Goal: Navigation & Orientation: Find specific page/section

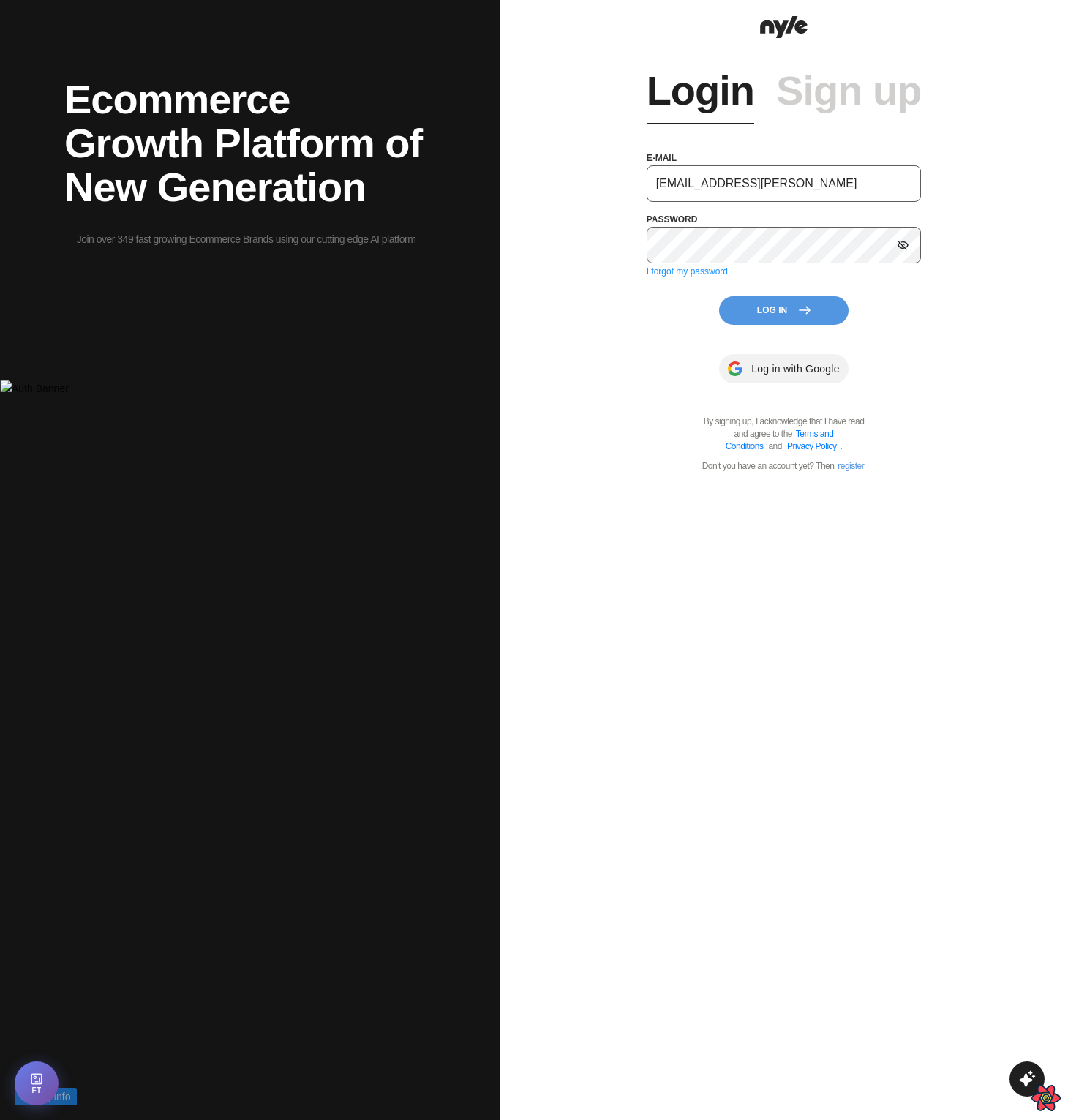
click at [764, 175] on input "showroom@nyle.ai" at bounding box center [783, 184] width 275 height 37
click at [652, 350] on div "Login Sign up e-mail artursregs@gmail.com password I forgot my password Log In …" at bounding box center [783, 257] width 275 height 430
click at [714, 187] on input "artursregs@gmail.com" at bounding box center [783, 184] width 275 height 37
click at [800, 184] on input "artursregs+test@gmail.com" at bounding box center [783, 184] width 275 height 37
click at [988, 322] on div "Login Sign up e-mail artursregs+test@gmail.com password I forgot my password Lo…" at bounding box center [783, 560] width 568 height 1120
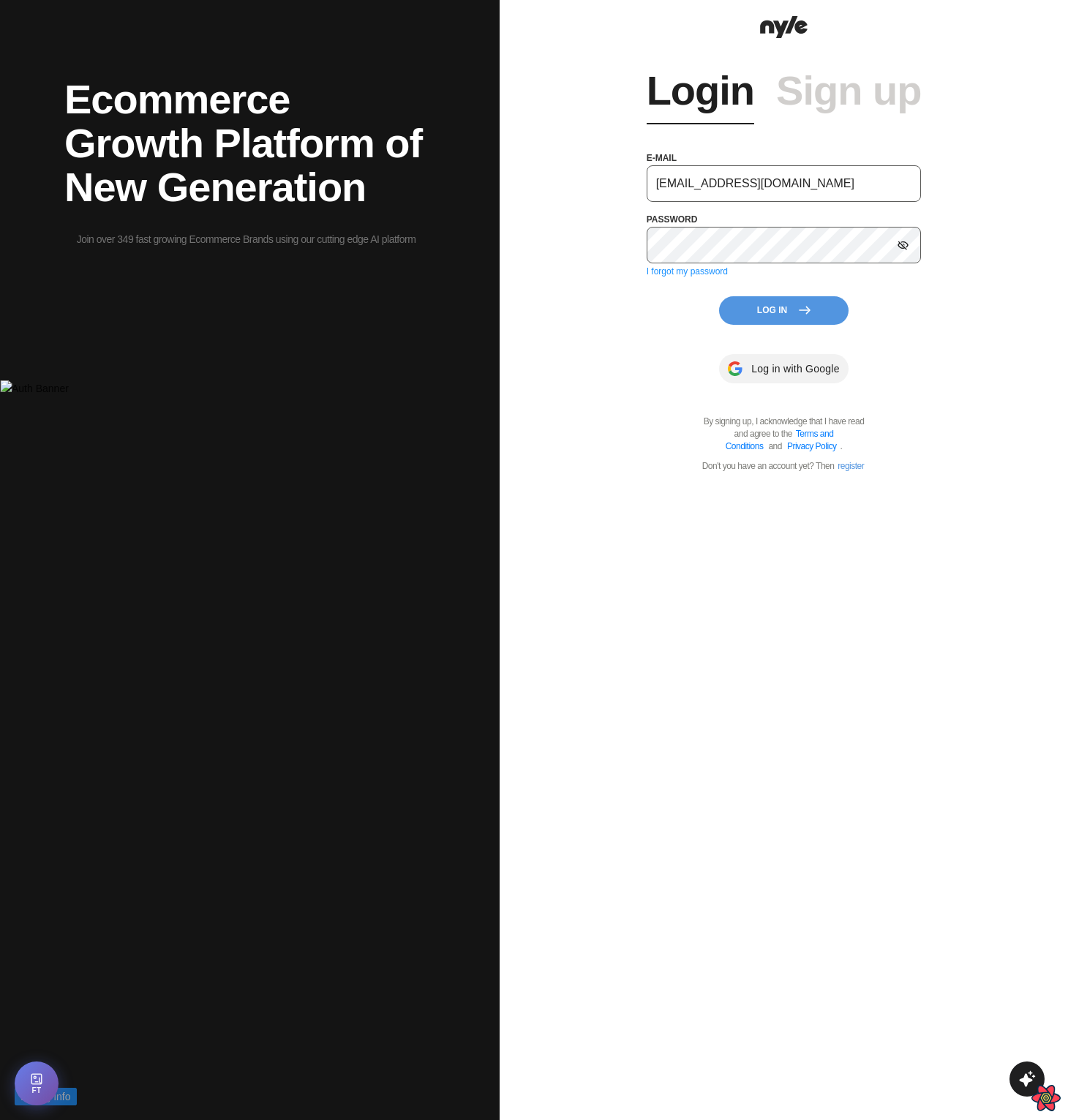
click at [844, 189] on input "artursregs+test@gmail.com" at bounding box center [783, 184] width 275 height 37
click at [777, 190] on input "artursregs+test@gmail.com" at bounding box center [783, 184] width 275 height 37
click at [833, 178] on input "artursregs+test@gmail.com" at bounding box center [783, 184] width 275 height 37
click at [905, 243] on icon at bounding box center [903, 245] width 11 height 10
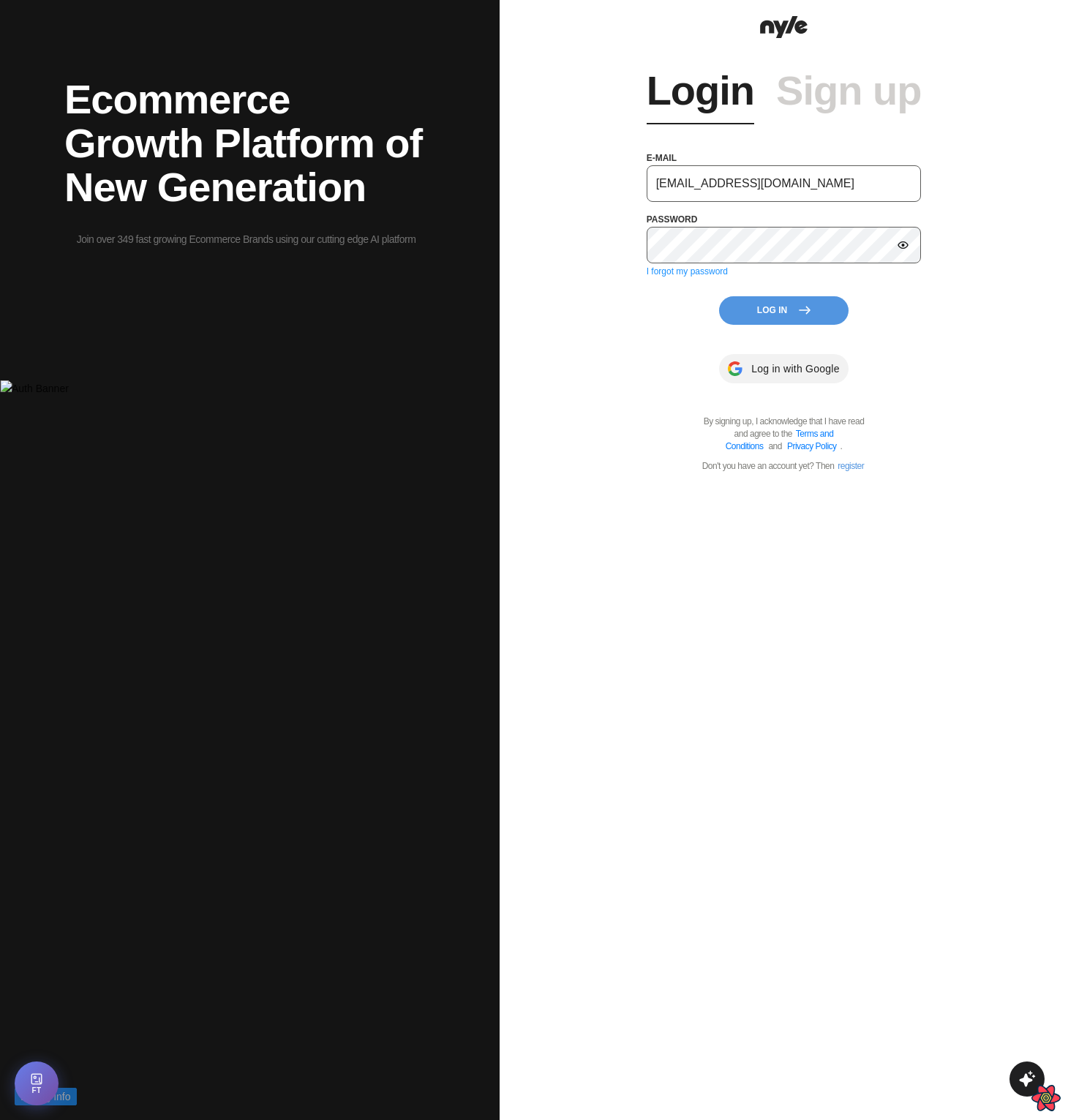
click at [790, 308] on button "Log In" at bounding box center [783, 310] width 129 height 28
click at [769, 313] on button "Log In" at bounding box center [783, 310] width 129 height 28
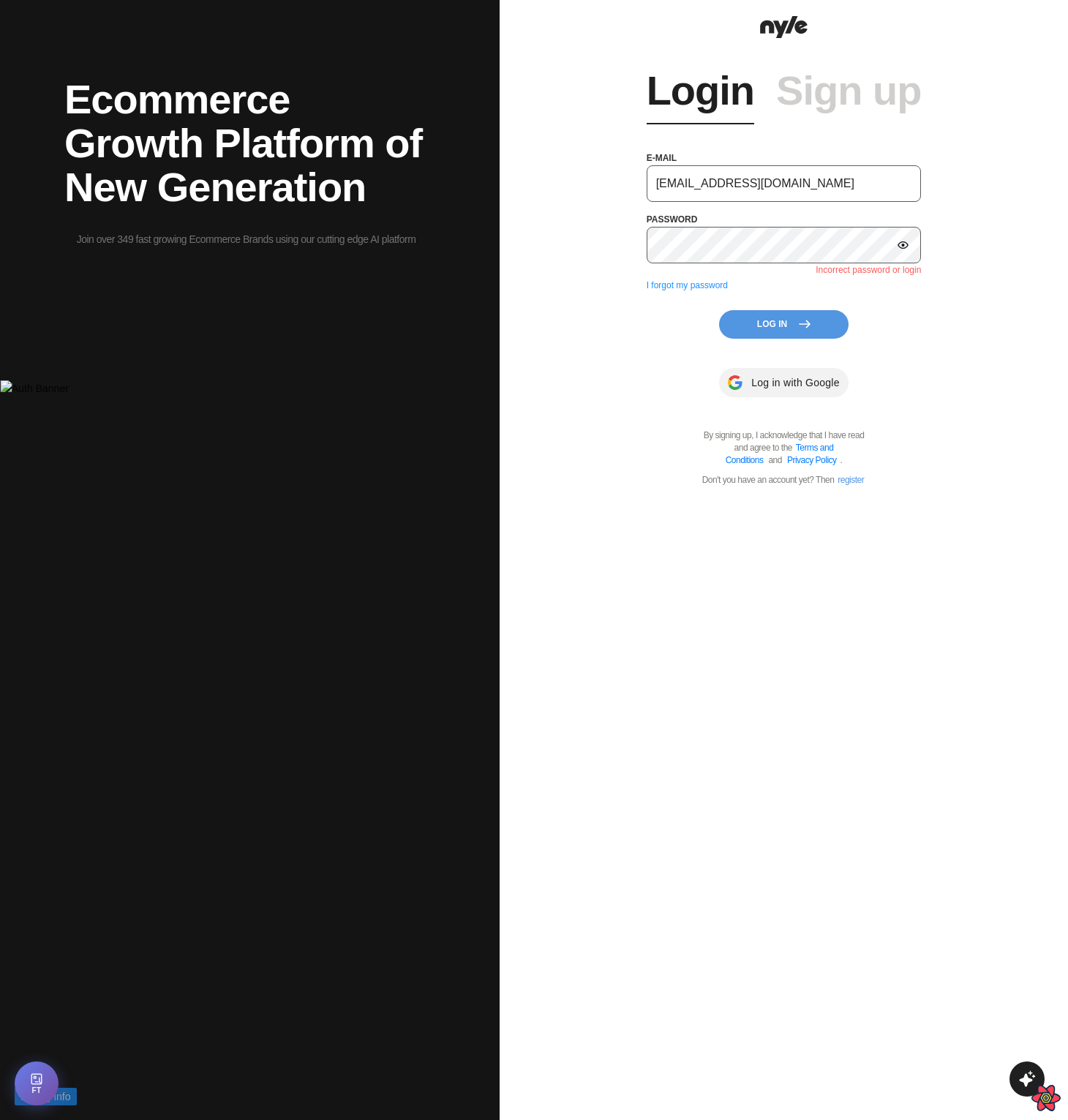
click at [682, 309] on div "Login Sign up e-mail artursregs@gmail.com password Incorrect password or login …" at bounding box center [783, 264] width 275 height 444
click at [746, 312] on button "Log In" at bounding box center [783, 324] width 129 height 28
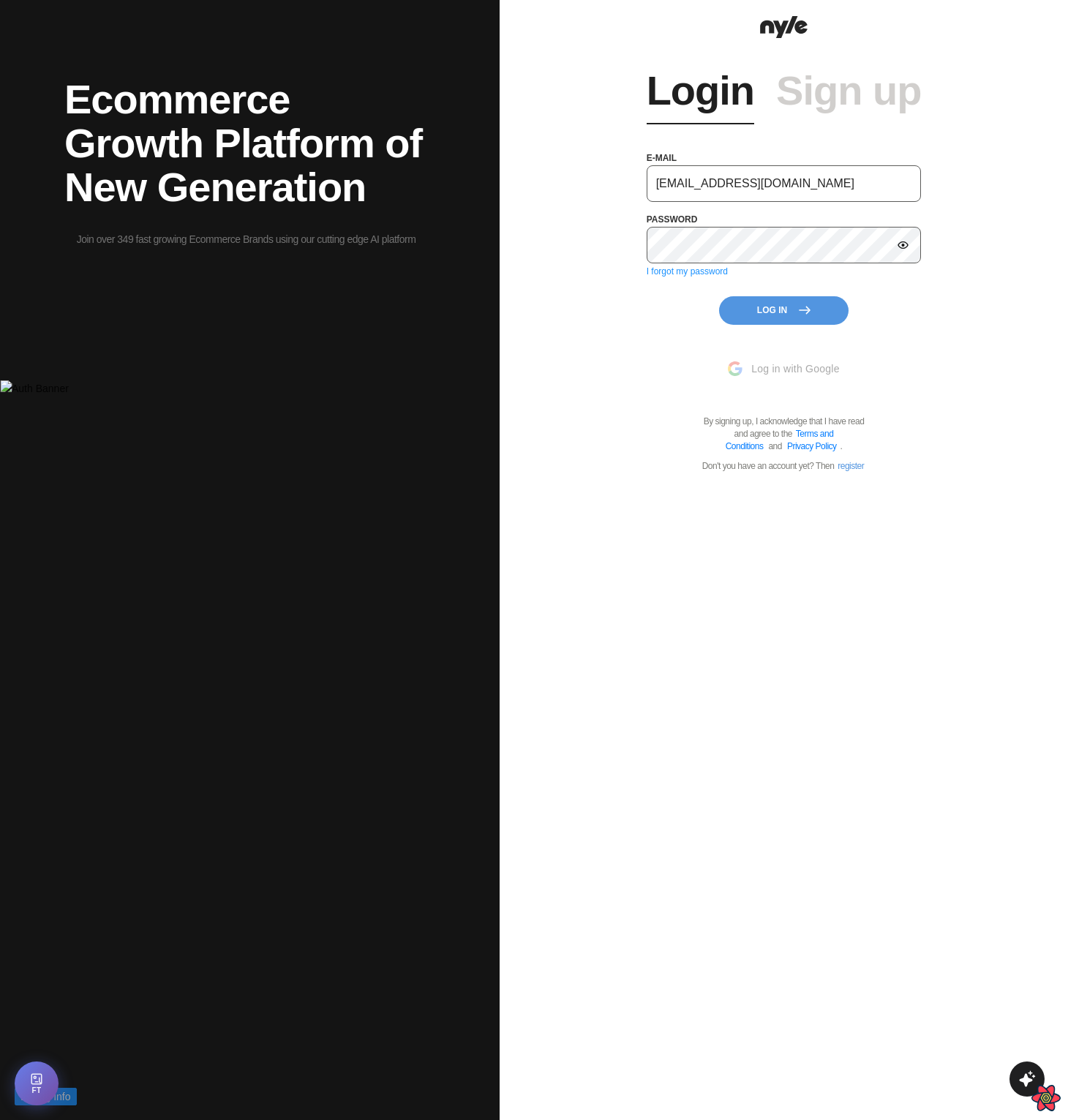
click at [707, 184] on input "artursregs@gmail.com" at bounding box center [783, 184] width 275 height 37
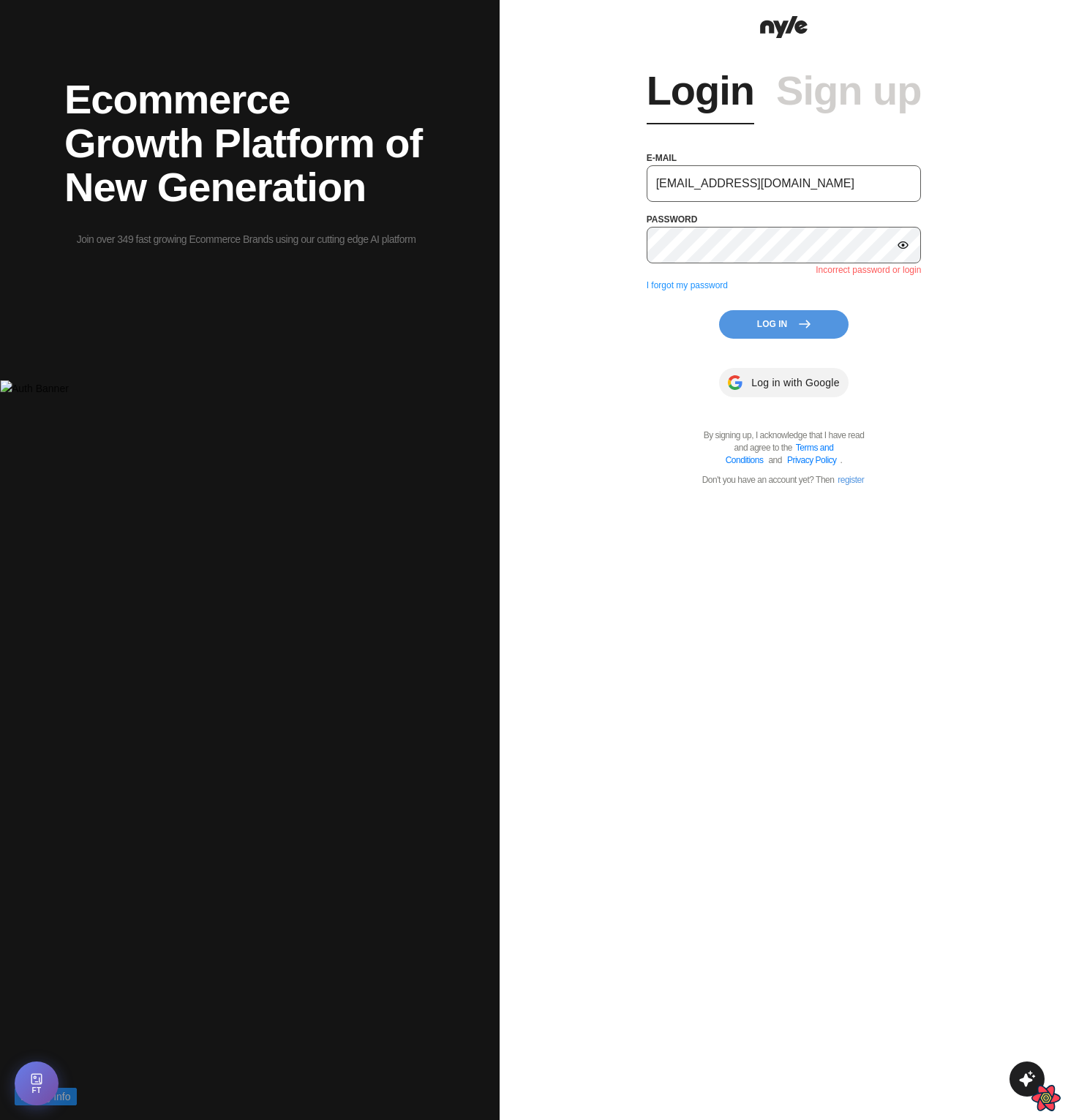
click at [709, 186] on input "artursregs@gmail.com" at bounding box center [783, 184] width 275 height 37
type input "artursregs+test@gmail.com"
click at [754, 334] on button "Log In" at bounding box center [783, 324] width 129 height 28
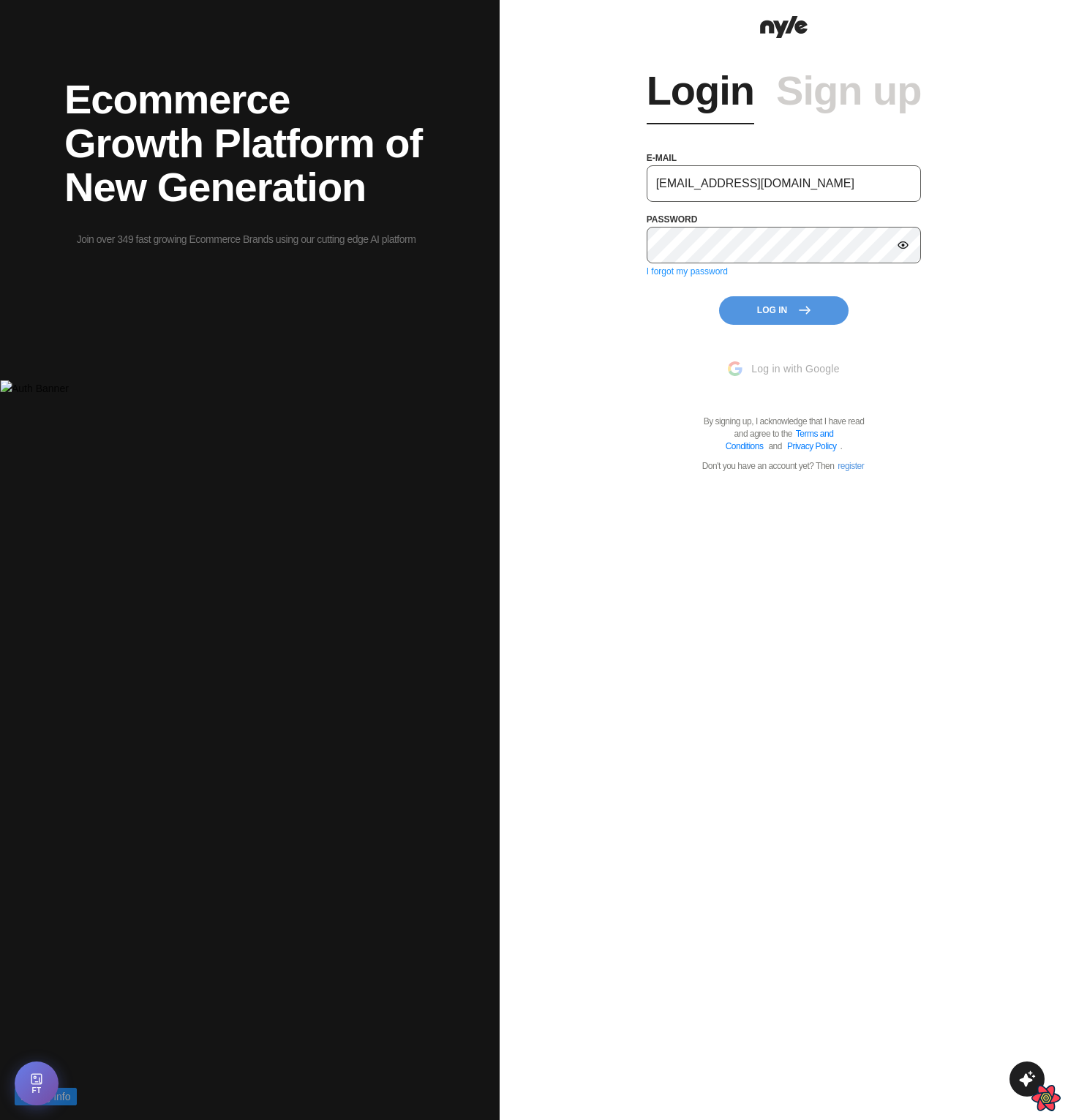
click at [772, 320] on button "Log In" at bounding box center [783, 310] width 129 height 28
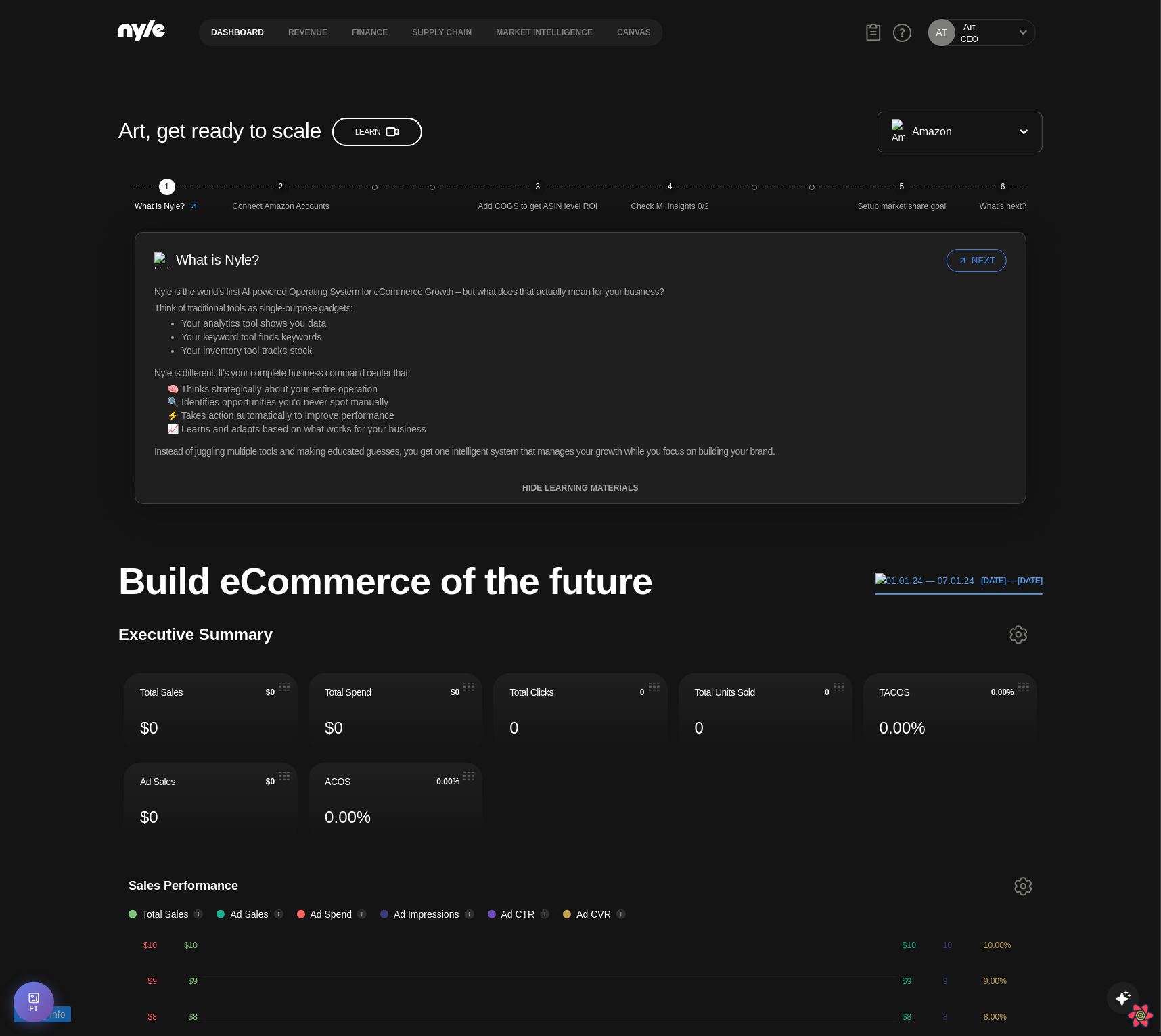
click at [241, 35] on button "Dashboard" at bounding box center [237, 33] width 77 height 10
click at [297, 34] on button "Revenue" at bounding box center [308, 33] width 63 height 10
click at [601, 485] on button "HIDE LEARNING MATERIALS" at bounding box center [581, 488] width 890 height 10
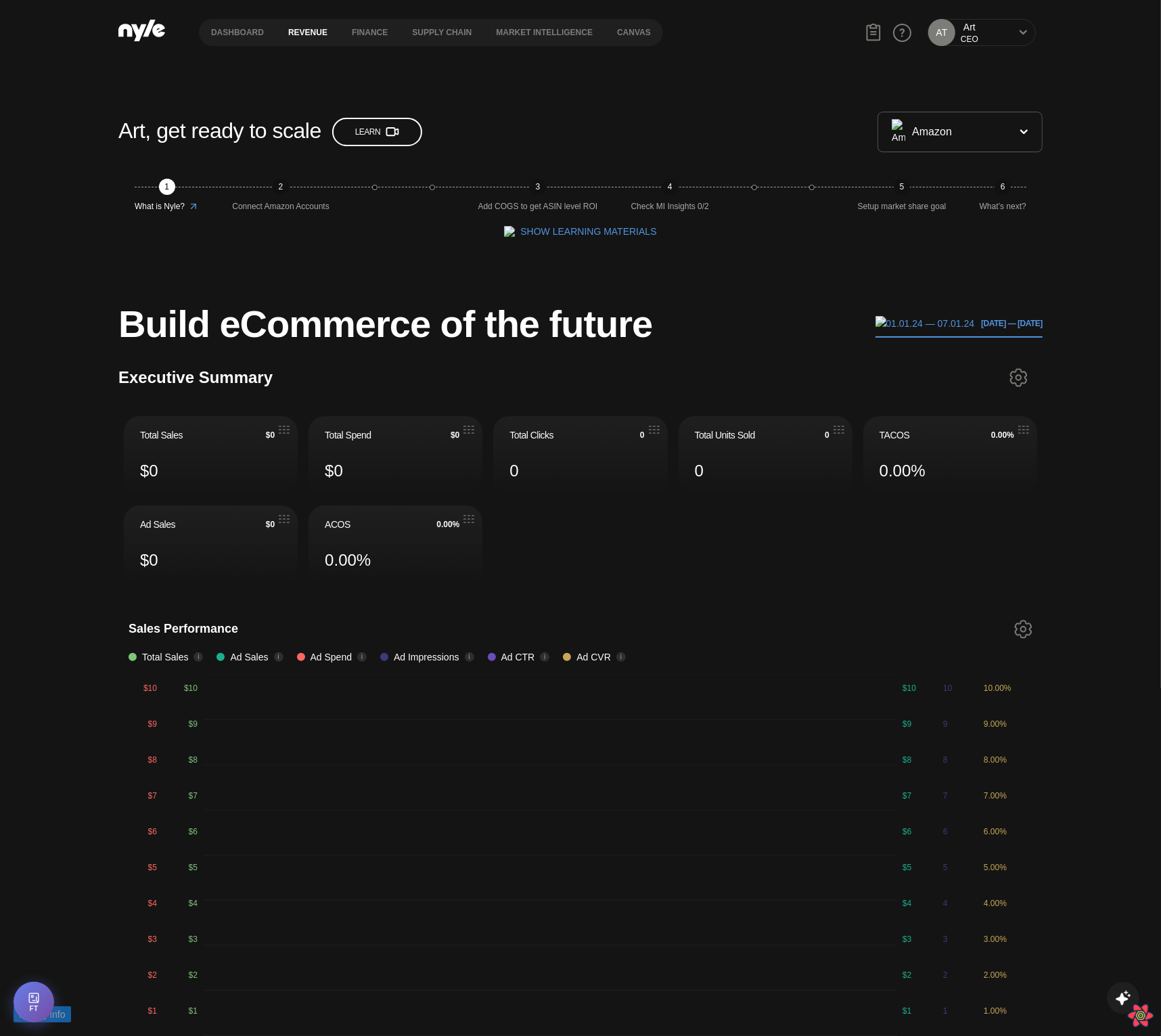
click at [319, 28] on button "Revenue" at bounding box center [308, 33] width 63 height 10
click at [376, 34] on button "finance" at bounding box center [370, 33] width 60 height 10
click at [442, 30] on button "Supply chain" at bounding box center [441, 33] width 84 height 10
click at [509, 30] on button "Market Intelligence" at bounding box center [544, 33] width 121 height 10
click at [626, 37] on button "Canvas" at bounding box center [635, 33] width 58 height 10
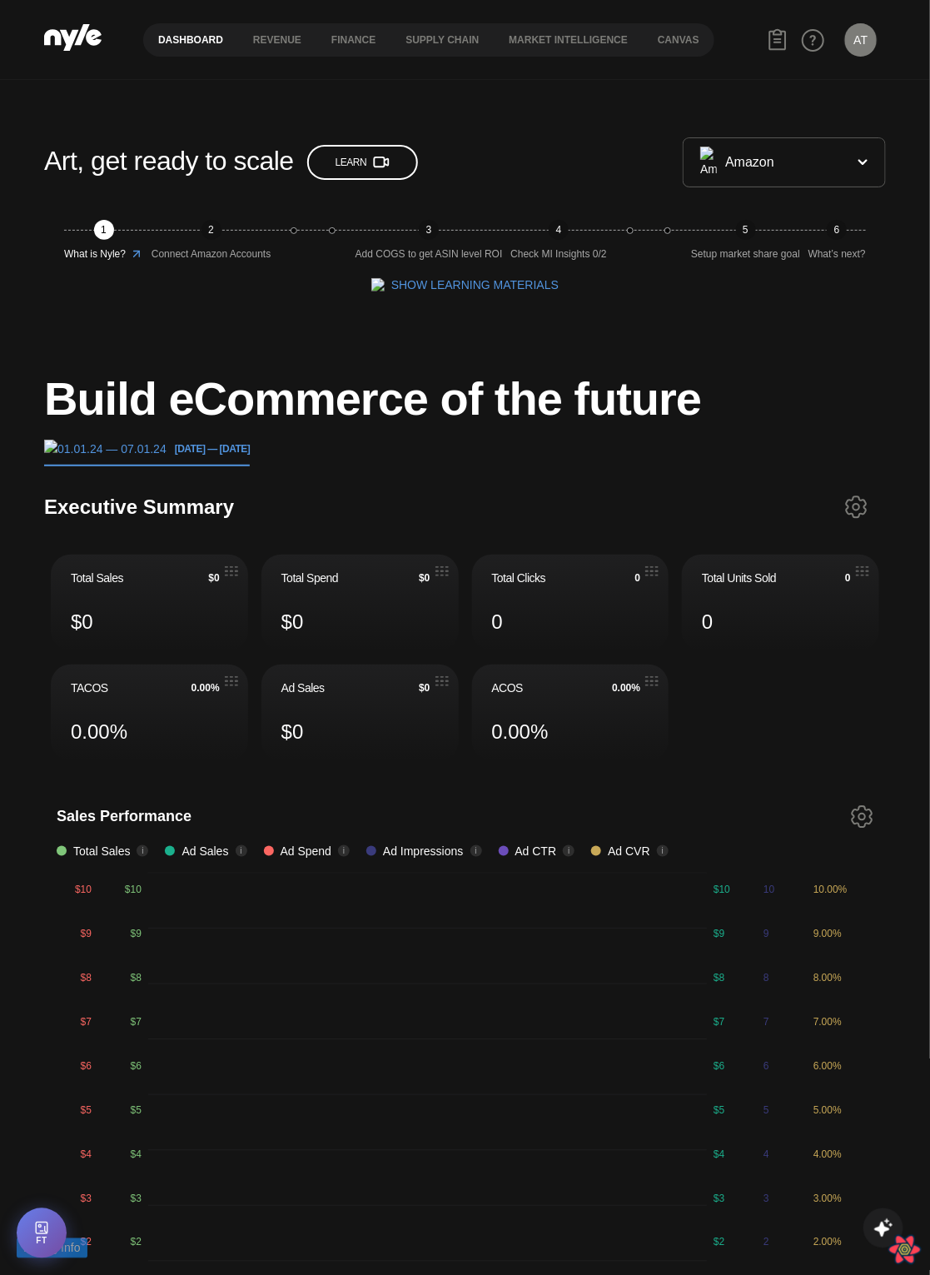
click at [160, 36] on button "Dashboard" at bounding box center [190, 40] width 95 height 12
click at [274, 35] on button "Revenue" at bounding box center [277, 40] width 78 height 12
click at [371, 40] on button "finance" at bounding box center [354, 40] width 74 height 12
click at [446, 42] on button "Supply chain" at bounding box center [442, 40] width 103 height 12
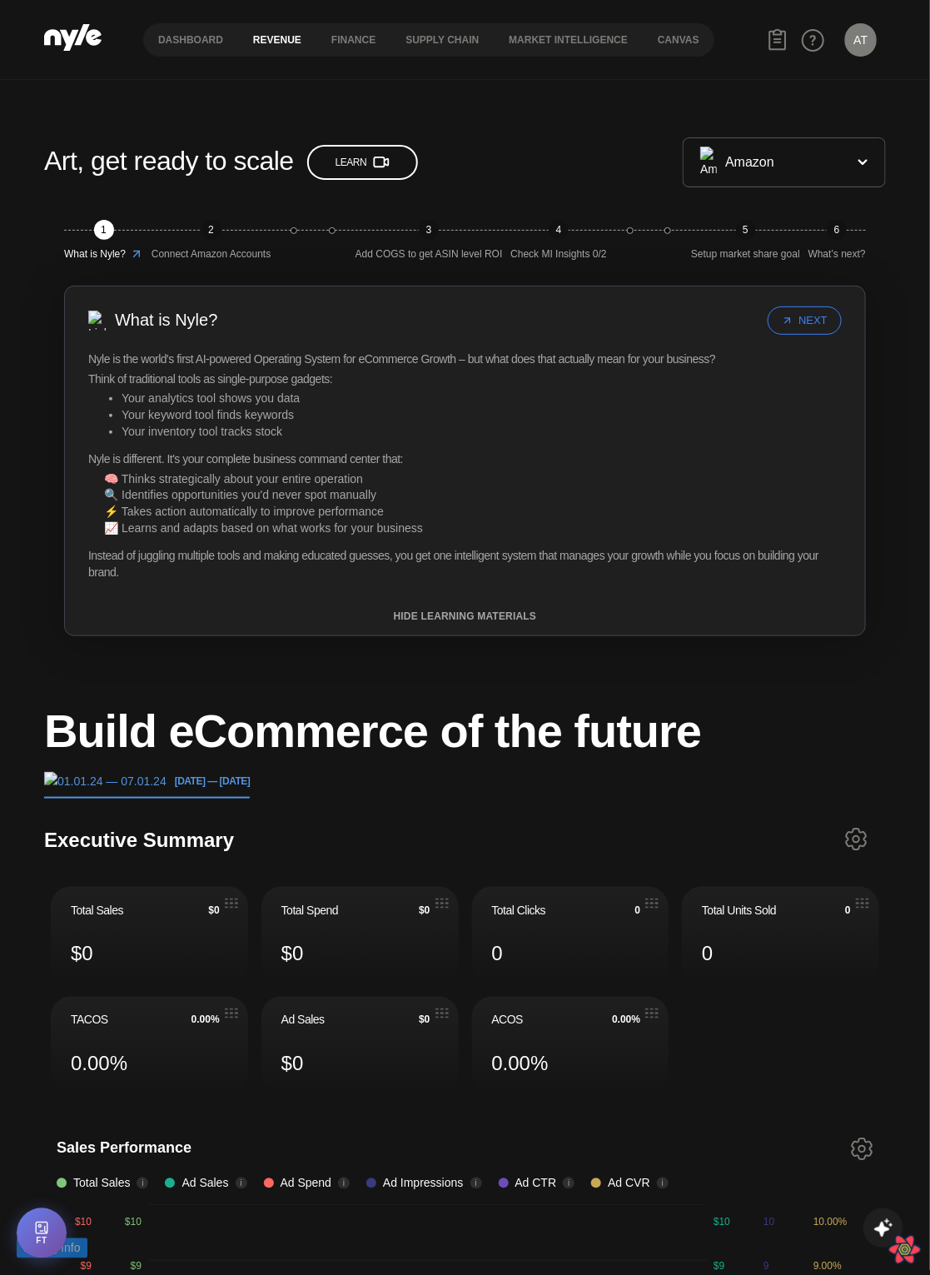
click at [273, 40] on button "Revenue" at bounding box center [277, 40] width 78 height 12
click at [381, 50] on nav "Dashboard Revenue finance Supply chain Market Intelligence Canvas" at bounding box center [428, 39] width 571 height 33
click at [361, 46] on button "finance" at bounding box center [354, 40] width 74 height 12
click at [432, 42] on button "Supply chain" at bounding box center [442, 40] width 103 height 12
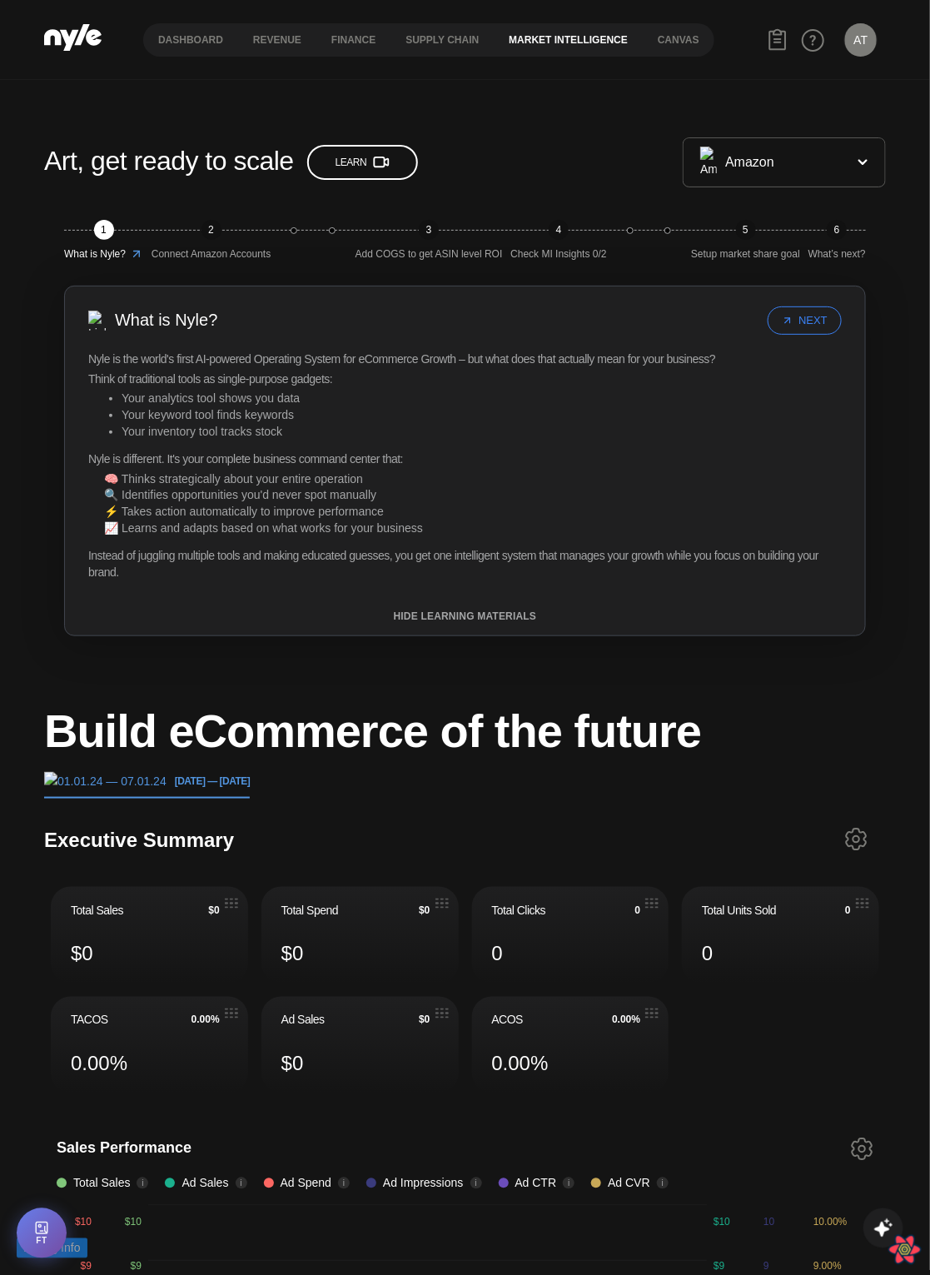
click at [526, 42] on button "Market Intelligence" at bounding box center [568, 40] width 149 height 12
click at [668, 42] on button "Canvas" at bounding box center [679, 40] width 72 height 12
click at [588, 46] on button "Market Intelligence" at bounding box center [568, 40] width 149 height 12
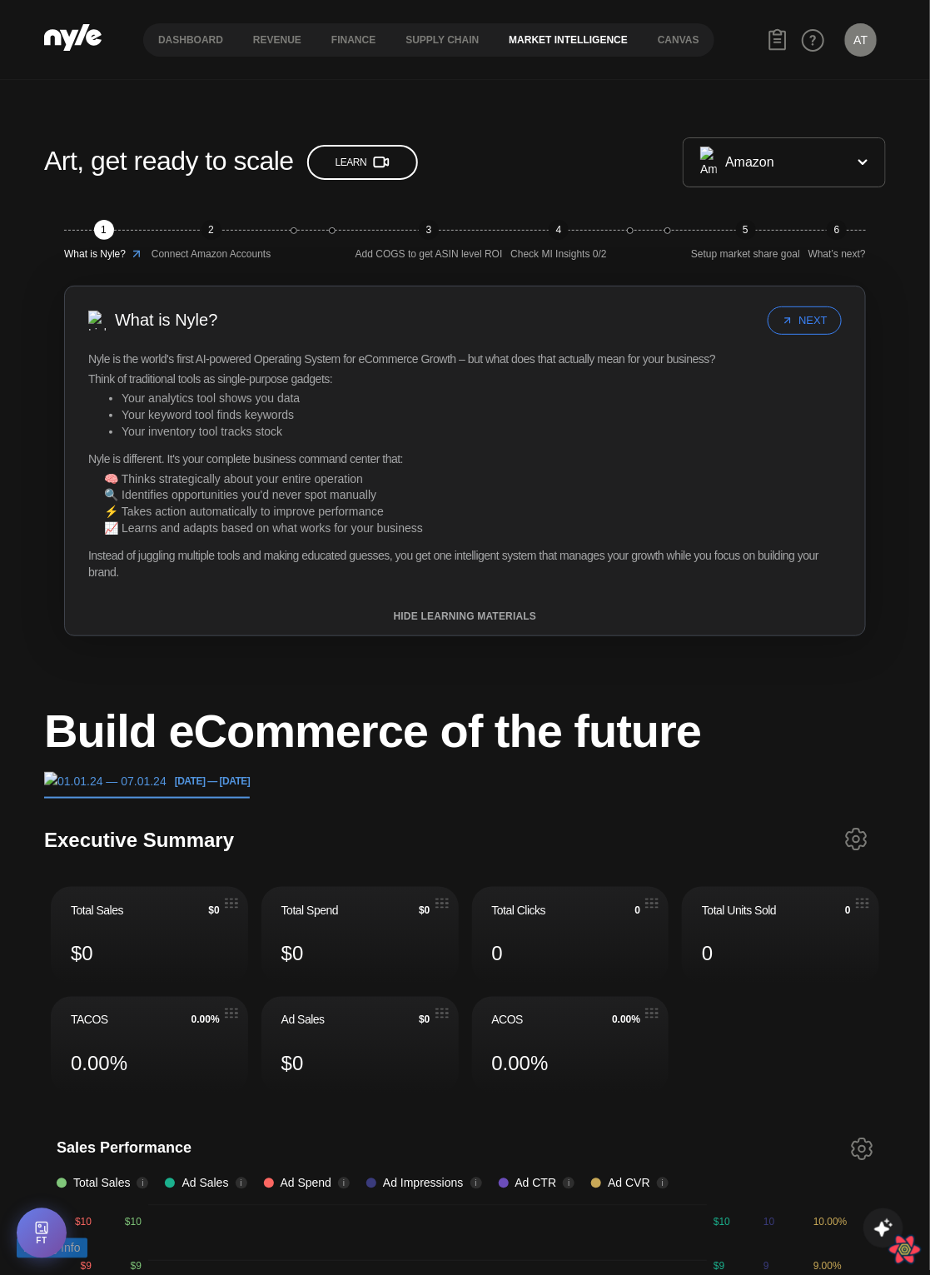
click at [588, 46] on button "Market Intelligence" at bounding box center [568, 40] width 149 height 12
click at [534, 141] on div "Art, get ready to scale Learn" at bounding box center [363, 163] width 639 height 44
click at [265, 37] on button "Revenue" at bounding box center [277, 40] width 78 height 12
click at [429, 42] on button "Supply chain" at bounding box center [442, 40] width 103 height 12
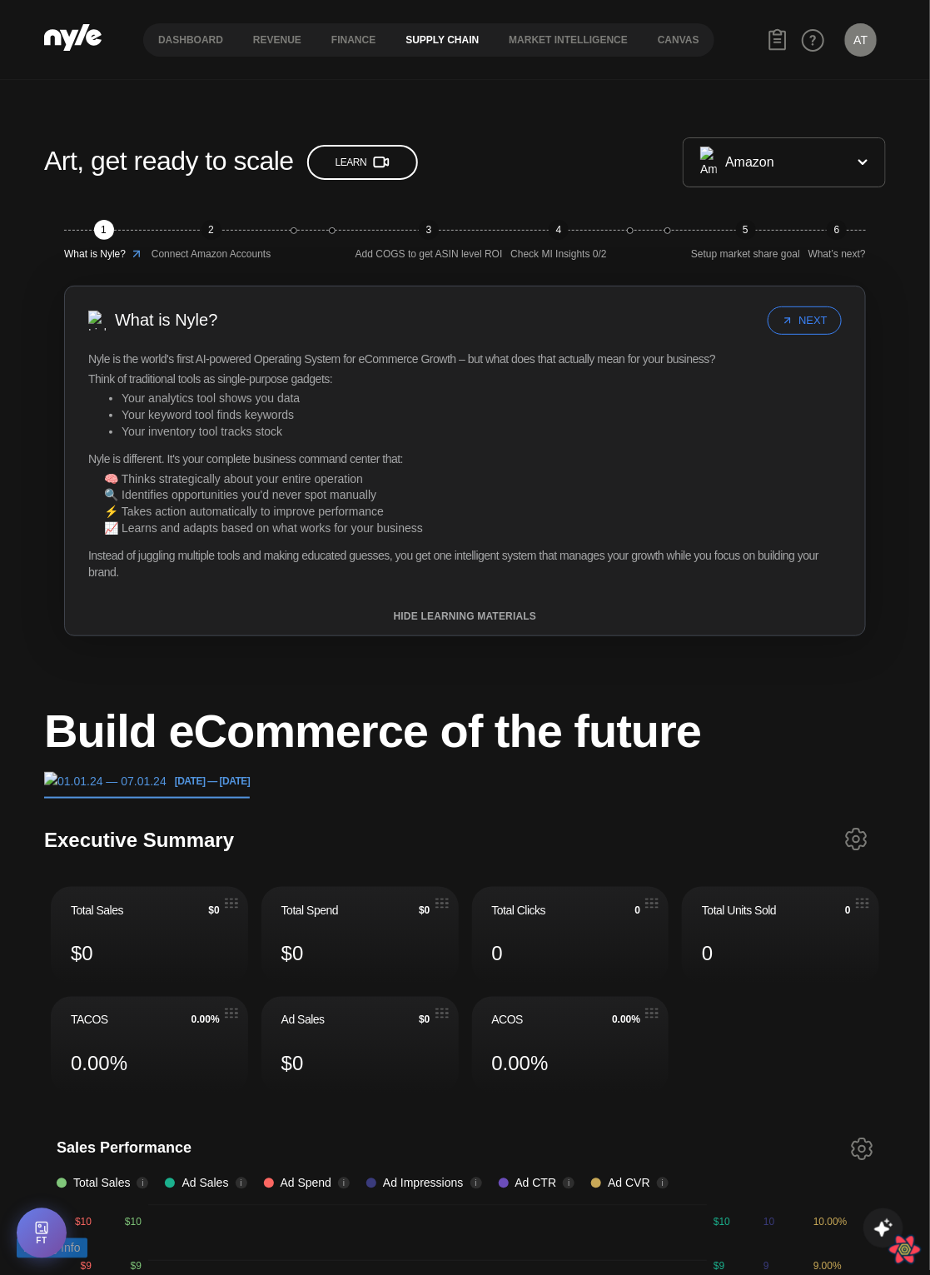
click at [429, 42] on button "Supply chain" at bounding box center [442, 40] width 103 height 12
click at [481, 721] on h1 "Build eCommerce of the future" at bounding box center [372, 731] width 657 height 50
click at [283, 38] on button "Revenue" at bounding box center [277, 40] width 78 height 12
click at [372, 49] on nav "Dashboard Revenue finance Supply chain Market Intelligence Canvas" at bounding box center [428, 39] width 571 height 33
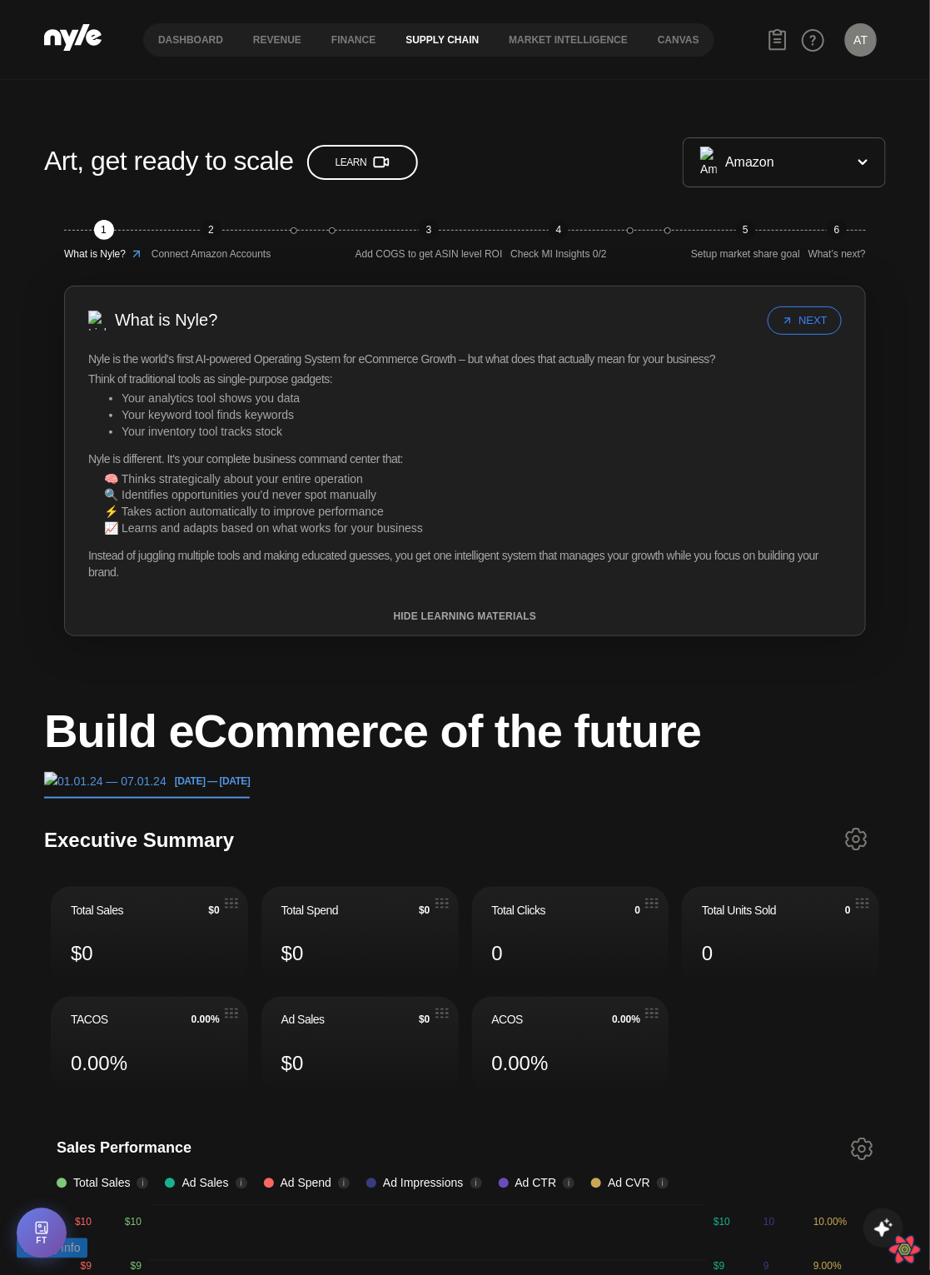
click at [420, 40] on button "Supply chain" at bounding box center [442, 40] width 103 height 12
click at [554, 37] on button "Market Intelligence" at bounding box center [568, 40] width 149 height 12
click at [193, 37] on button "Dashboard" at bounding box center [190, 40] width 95 height 12
click at [277, 37] on button "Revenue" at bounding box center [277, 40] width 78 height 12
click at [359, 36] on button "finance" at bounding box center [354, 40] width 74 height 12
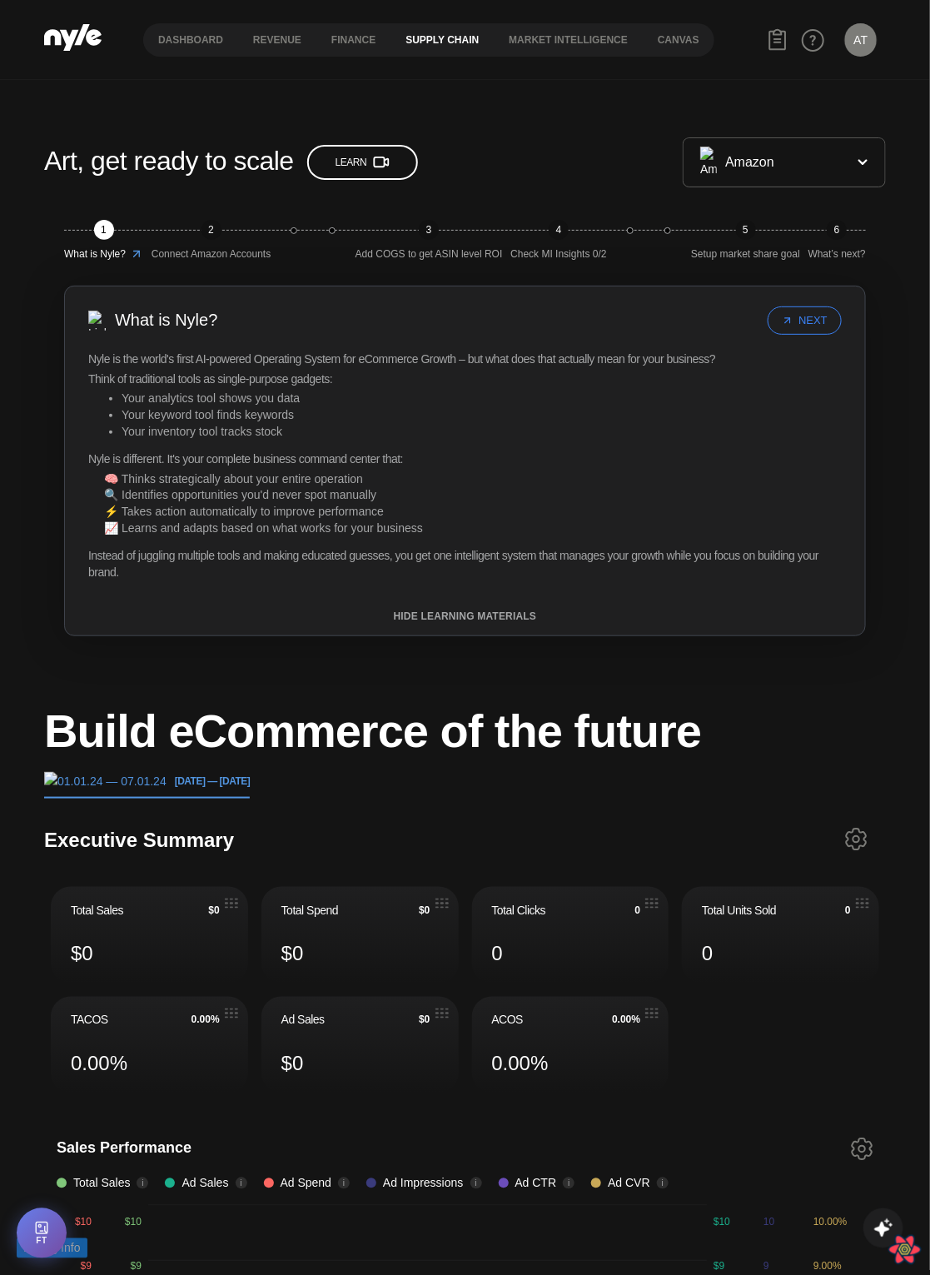
click at [435, 34] on button "Supply chain" at bounding box center [442, 40] width 103 height 12
click at [526, 35] on button "Market Intelligence" at bounding box center [568, 40] width 149 height 12
click at [673, 37] on button "Canvas" at bounding box center [679, 40] width 72 height 12
click at [190, 30] on nav "Dashboard Revenue finance Supply chain Market Intelligence Canvas" at bounding box center [428, 39] width 571 height 33
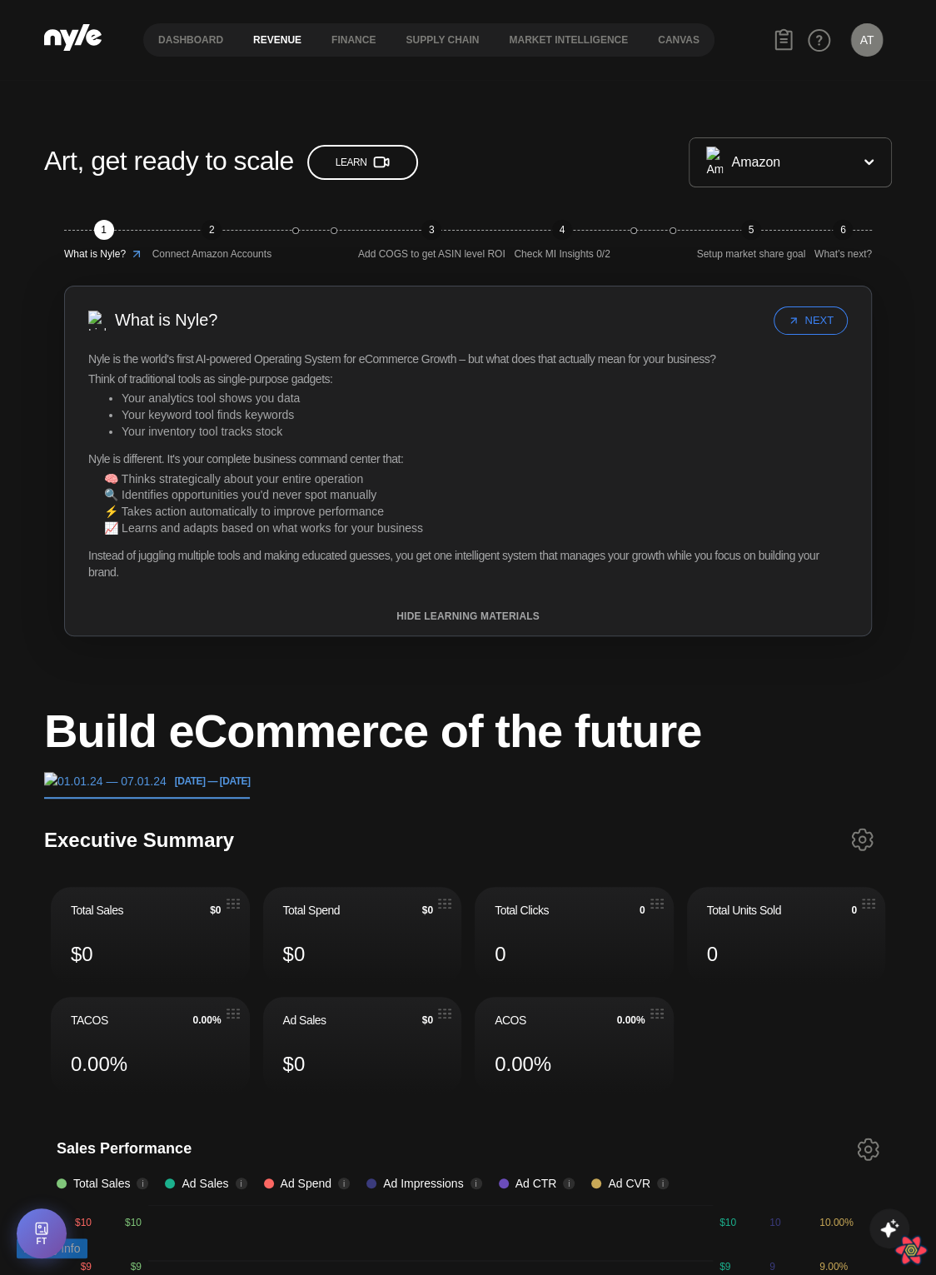
click at [262, 34] on button "Revenue" at bounding box center [277, 40] width 78 height 12
click at [363, 37] on button "finance" at bounding box center [354, 40] width 74 height 12
drag, startPoint x: 935, startPoint y: 75, endPoint x: 664, endPoint y: 75, distance: 271.5
click at [663, 75] on header "Dashboard Revenue finance Supply chain Market Intelligence Canvas AT Art CEO" at bounding box center [468, 40] width 936 height 80
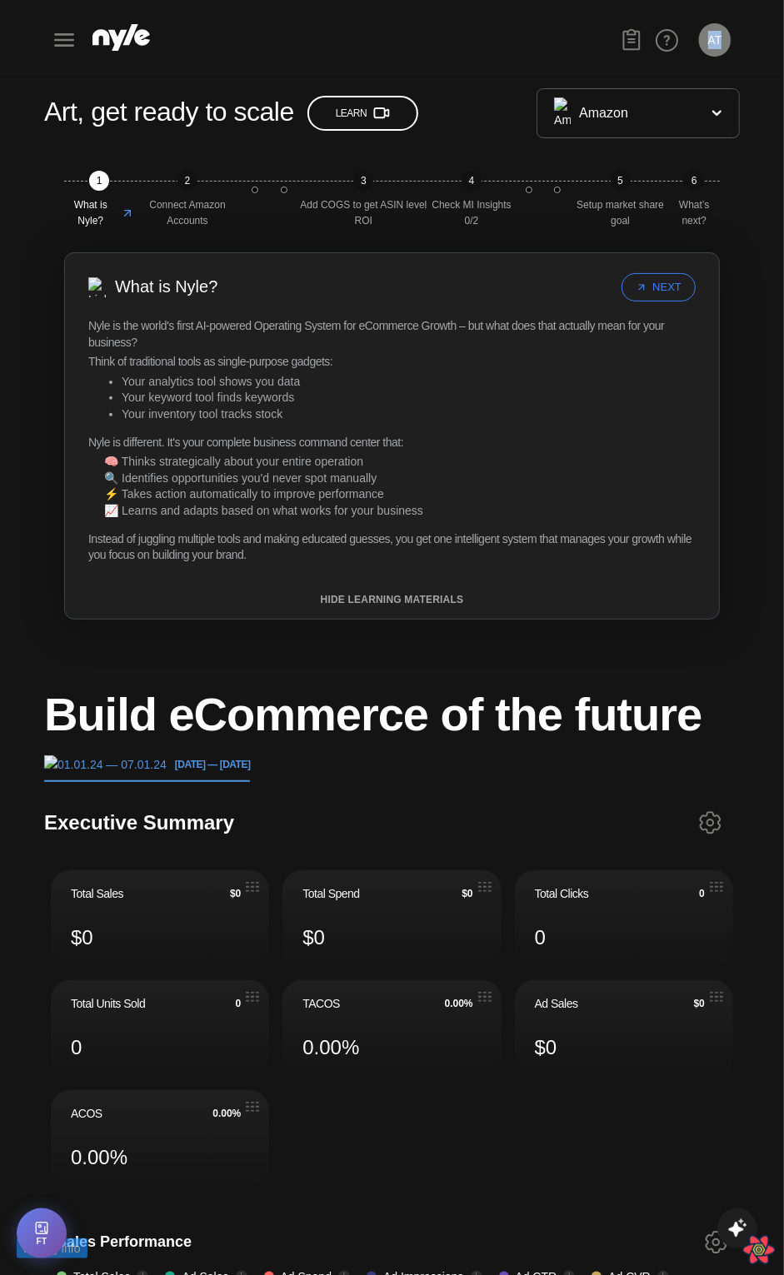
click at [65, 36] on icon at bounding box center [64, 40] width 27 height 27
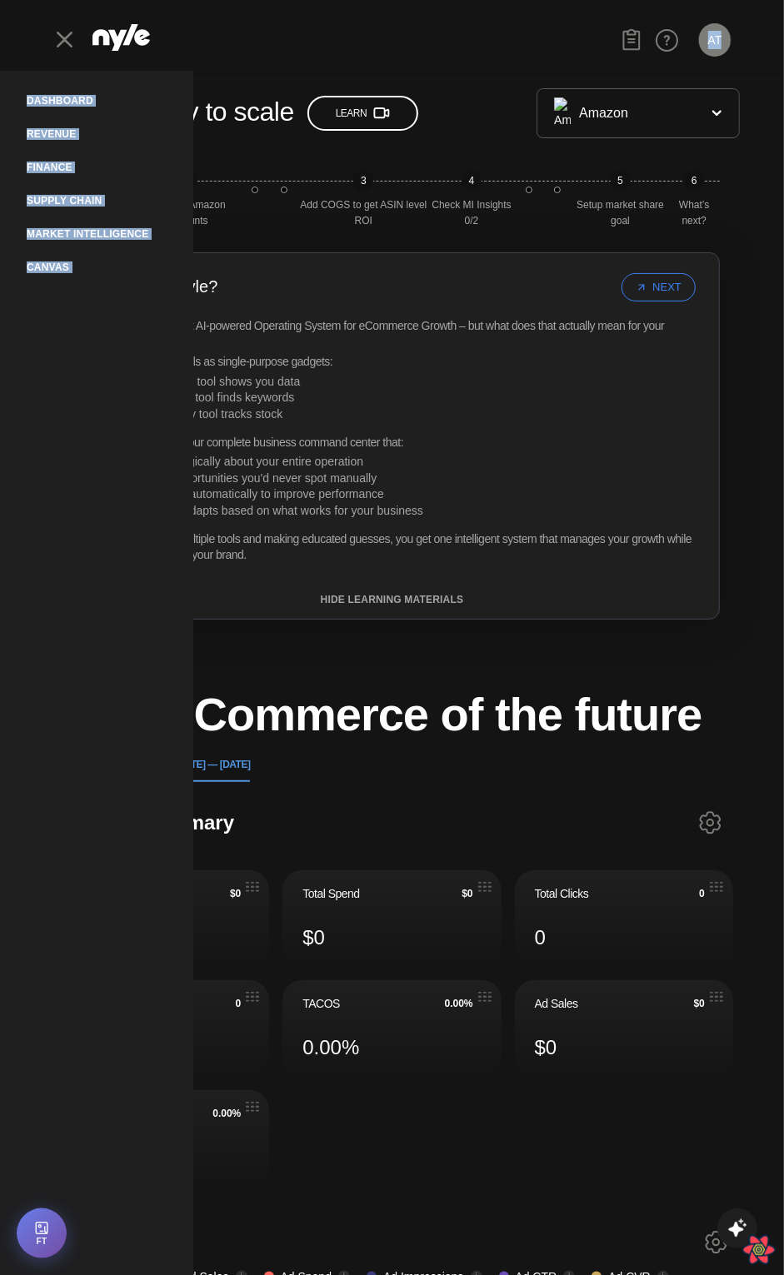
click at [59, 162] on button "finance" at bounding box center [49, 167] width 72 height 33
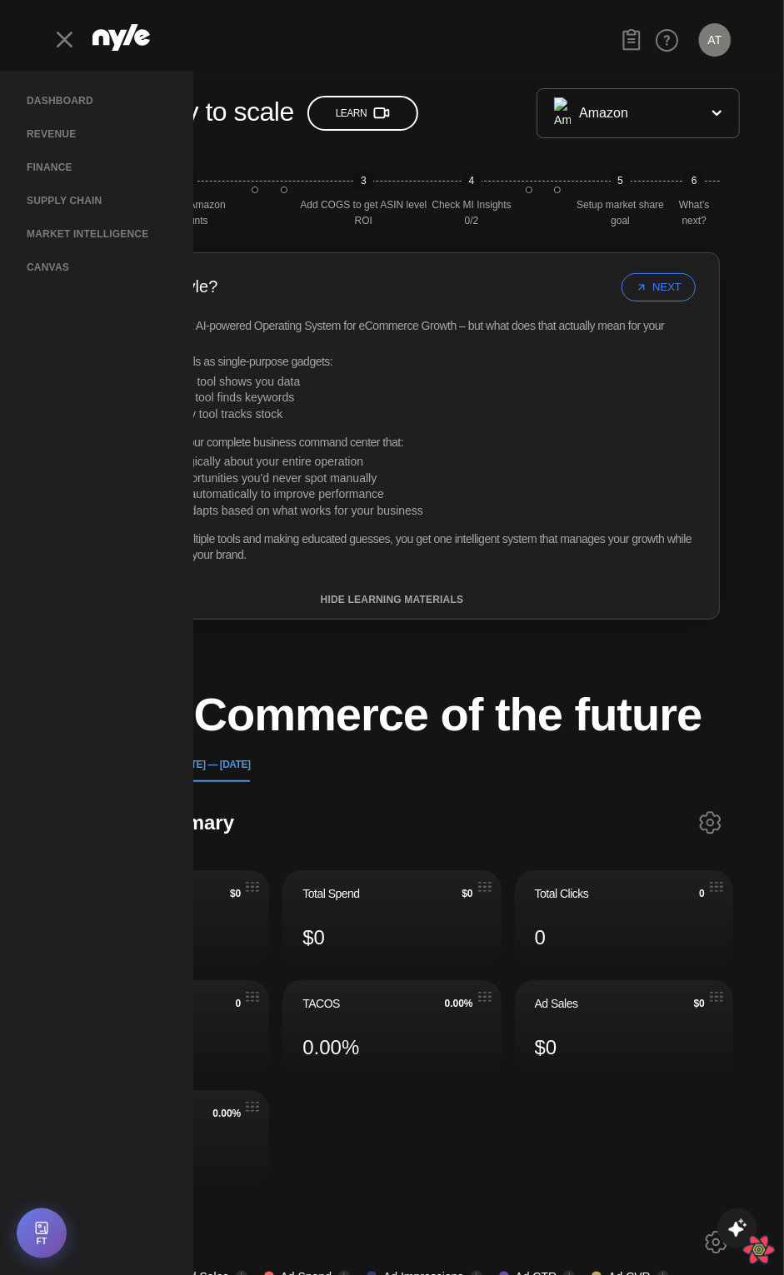
click at [313, 52] on div "Dashboard Revenue finance Supply chain Market Intelligence Canvas AT Art CEO" at bounding box center [391, 40] width 695 height 80
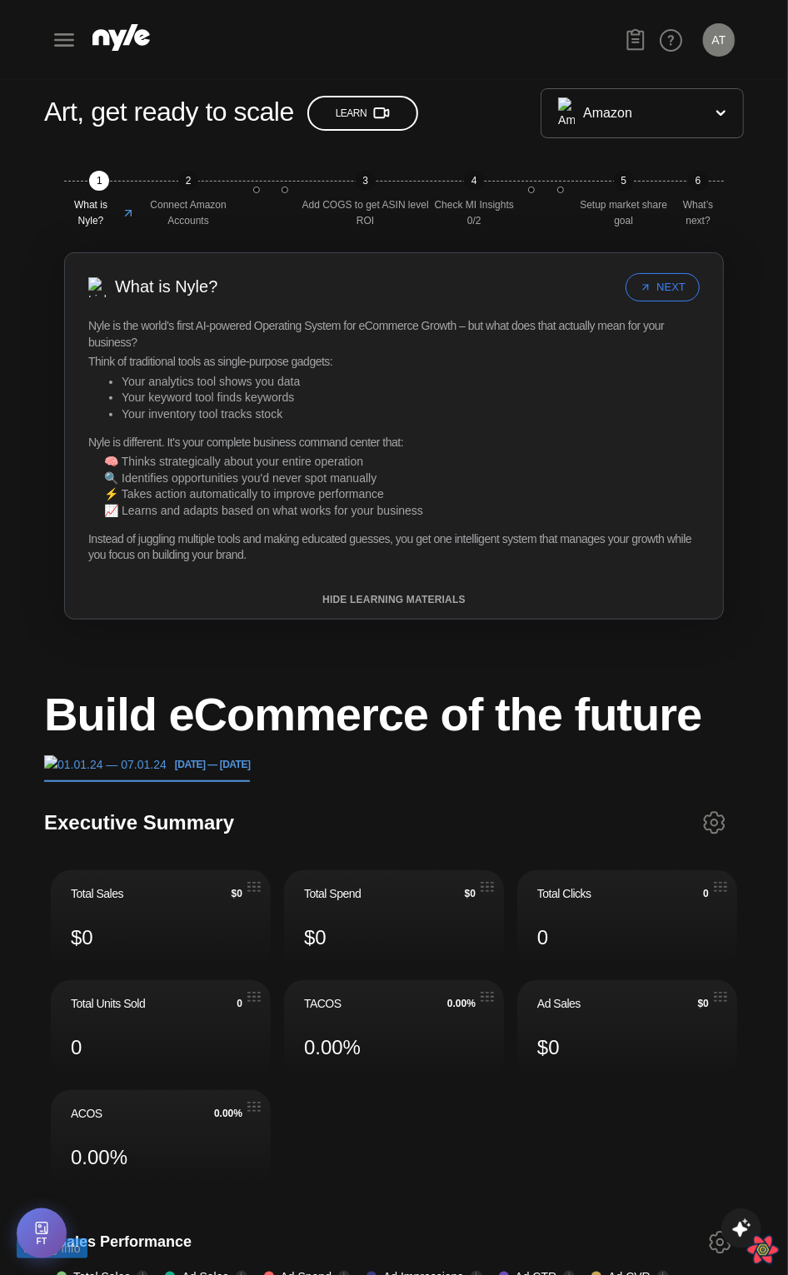
click at [233, 757] on header "Build eCommerce of the future 08.25.2025 — 09.01.2025" at bounding box center [394, 736] width 700 height 92
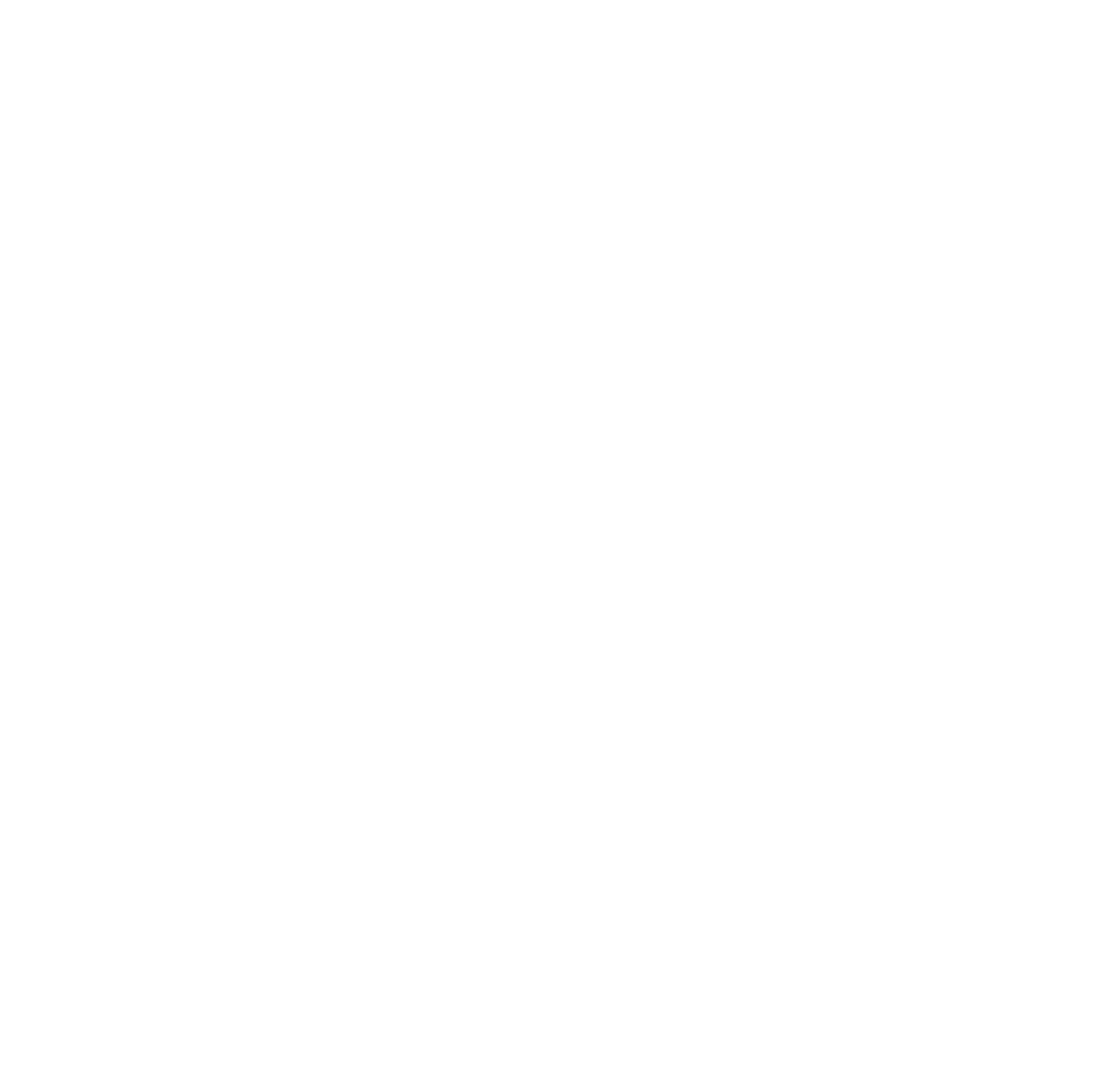
click at [925, 6] on html at bounding box center [547, 3] width 1095 height 6
click at [864, 6] on html at bounding box center [547, 3] width 1095 height 6
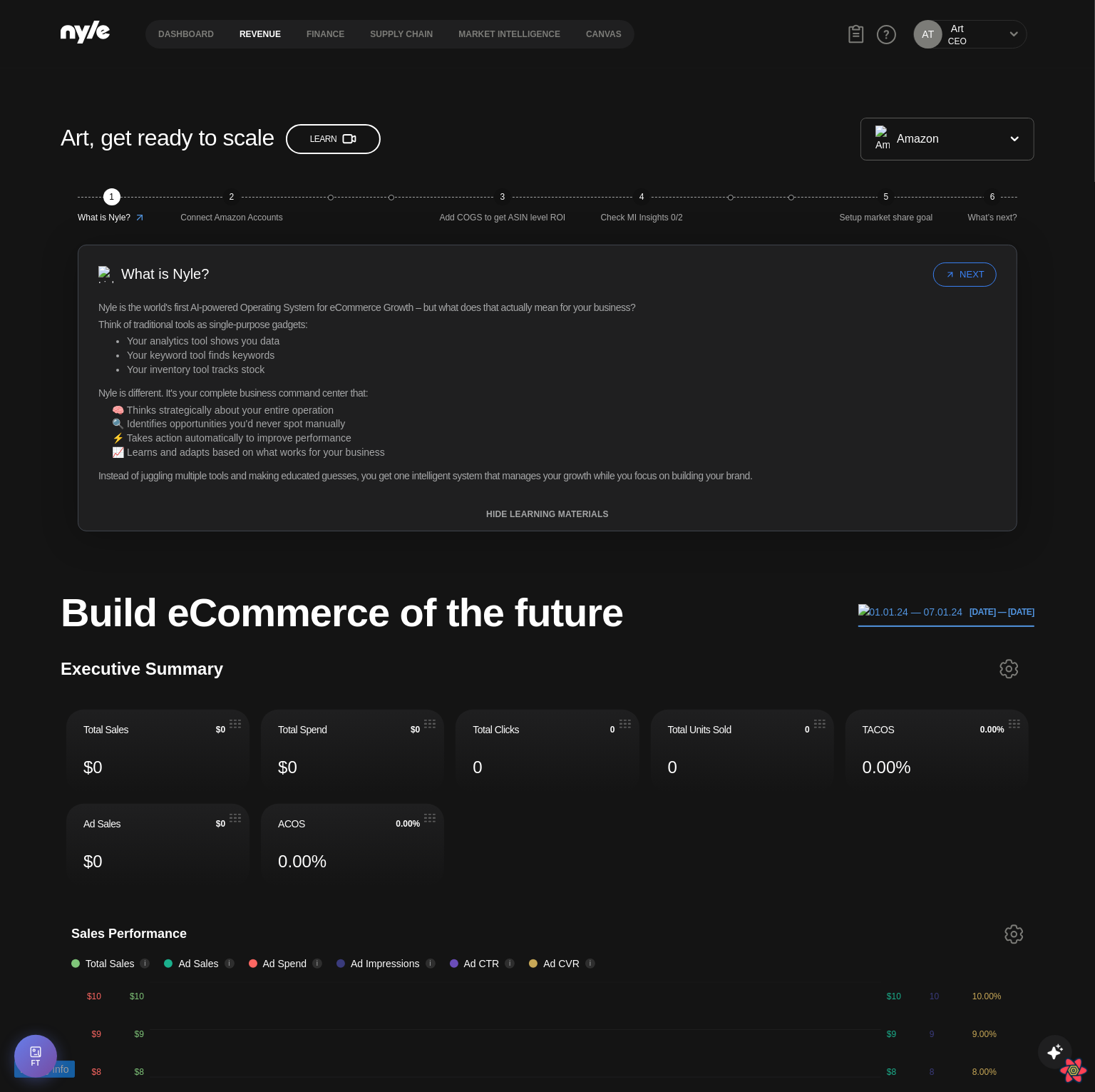
click at [253, 35] on button "Revenue" at bounding box center [260, 34] width 67 height 10
click at [323, 34] on button "finance" at bounding box center [325, 34] width 63 height 10
click at [483, 27] on nav "Dashboard Revenue finance Supply chain Market Intelligence Canvas" at bounding box center [390, 33] width 489 height 28
click at [488, 39] on button "Market Intelligence" at bounding box center [509, 34] width 128 height 10
